Goal: Information Seeking & Learning: Compare options

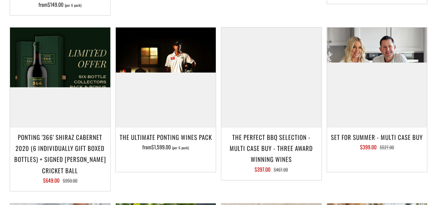
scroll to position [631, 0]
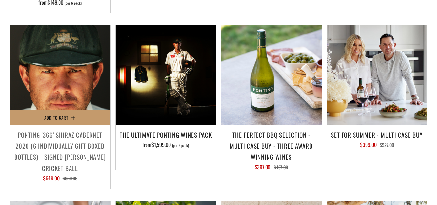
click at [74, 70] on img at bounding box center [60, 75] width 100 height 100
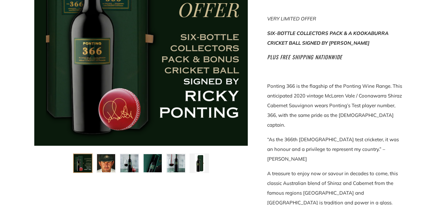
scroll to position [208, 0]
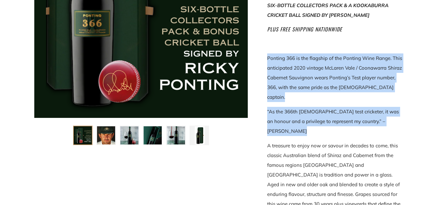
drag, startPoint x: 390, startPoint y: 97, endPoint x: 267, endPoint y: 45, distance: 133.7
click at [267, 45] on div "VERY LIMITED OFFER SIX-BOTTLE COLLECTORS PACK & A KOOKABURRA CRICKET BALL SIGNE…" at bounding box center [335, 139] width 136 height 334
copy div "Ponting 366 is the flagship of the Ponting Wine Range. This anticipated 2020 vi…"
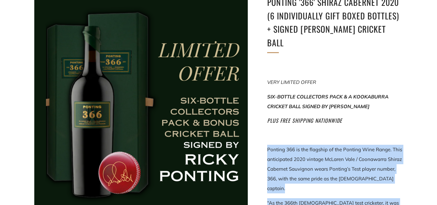
scroll to position [109, 0]
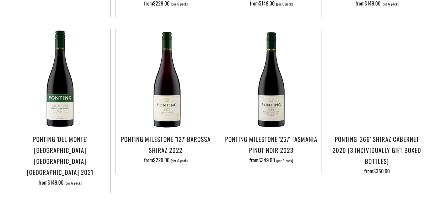
scroll to position [446, 0]
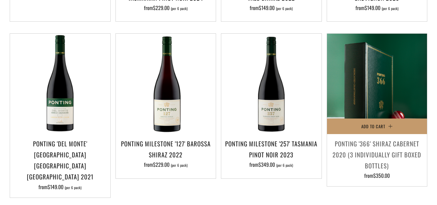
click at [400, 102] on img at bounding box center [377, 84] width 100 height 100
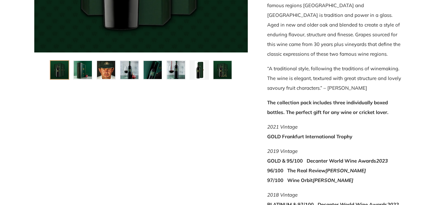
scroll to position [276, 0]
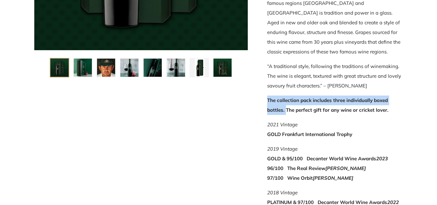
drag, startPoint x: 266, startPoint y: 80, endPoint x: 285, endPoint y: 91, distance: 21.7
click at [285, 91] on div "Ponting '366' Shiraz Cabernet 2020 (3 individually gift boxed bottles) Ponting …" at bounding box center [325, 107] width 155 height 541
copy span "The collection pack includes three individually boxed bottles."
click at [223, 71] on img at bounding box center [222, 68] width 18 height 18
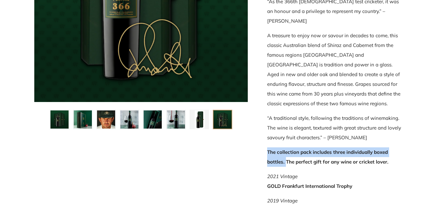
scroll to position [233, 0]
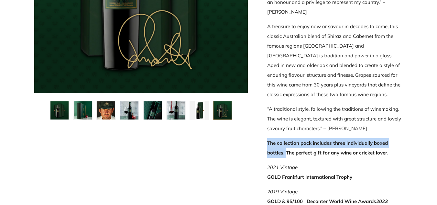
click at [79, 110] on img at bounding box center [83, 110] width 18 height 18
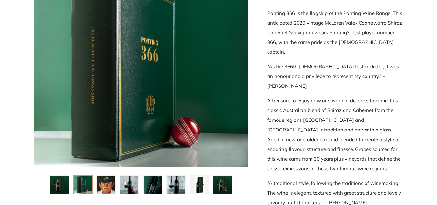
scroll to position [155, 0]
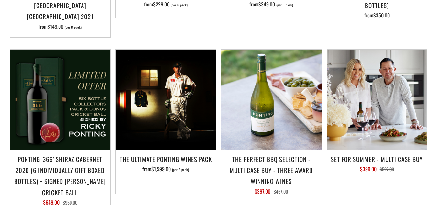
scroll to position [635, 0]
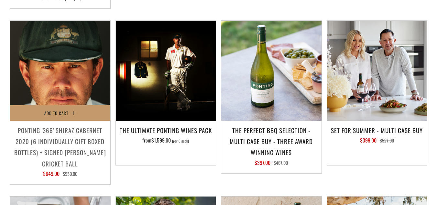
click at [89, 71] on img at bounding box center [60, 71] width 100 height 100
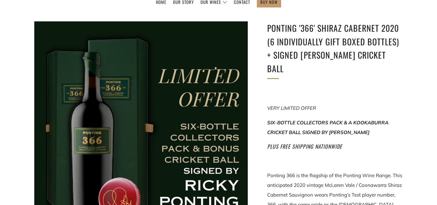
scroll to position [93, 0]
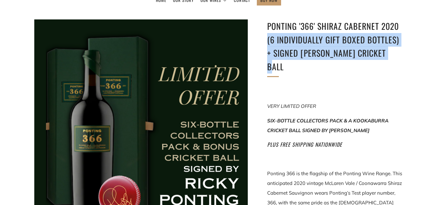
drag, startPoint x: 266, startPoint y: 39, endPoint x: 400, endPoint y: 49, distance: 134.2
copy h1 "(6 individually gift boxed bottles) + SIGNED KOOKABURRA CRICKET BALL"
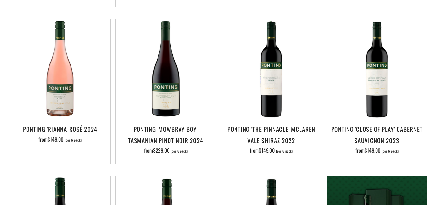
scroll to position [309, 0]
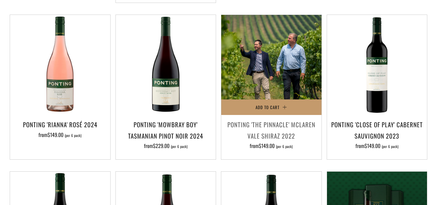
click at [285, 52] on img at bounding box center [271, 65] width 100 height 100
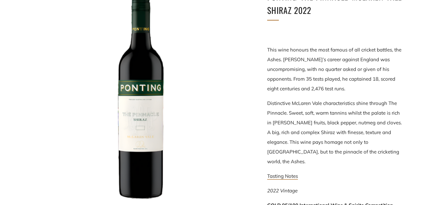
scroll to position [121, 0]
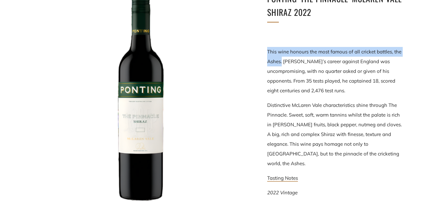
drag, startPoint x: 263, startPoint y: 49, endPoint x: 281, endPoint y: 62, distance: 22.5
click at [281, 62] on div "Ponting 'The Pinnacle' McLaren Vale Shiraz 2022 This wine honours the most famo…" at bounding box center [325, 176] width 155 height 369
copy p "This wine honours the most famous of all cricket battles, the Ashes."
